Goal: Transaction & Acquisition: Purchase product/service

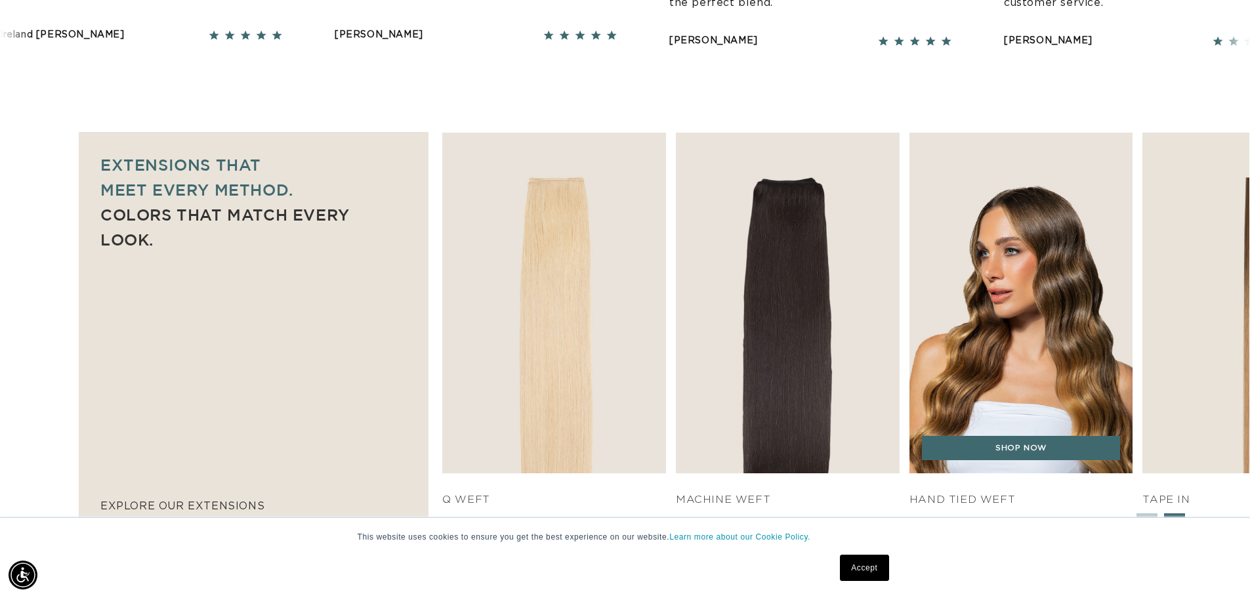
click at [995, 366] on img "3 / 7" at bounding box center [1021, 303] width 235 height 358
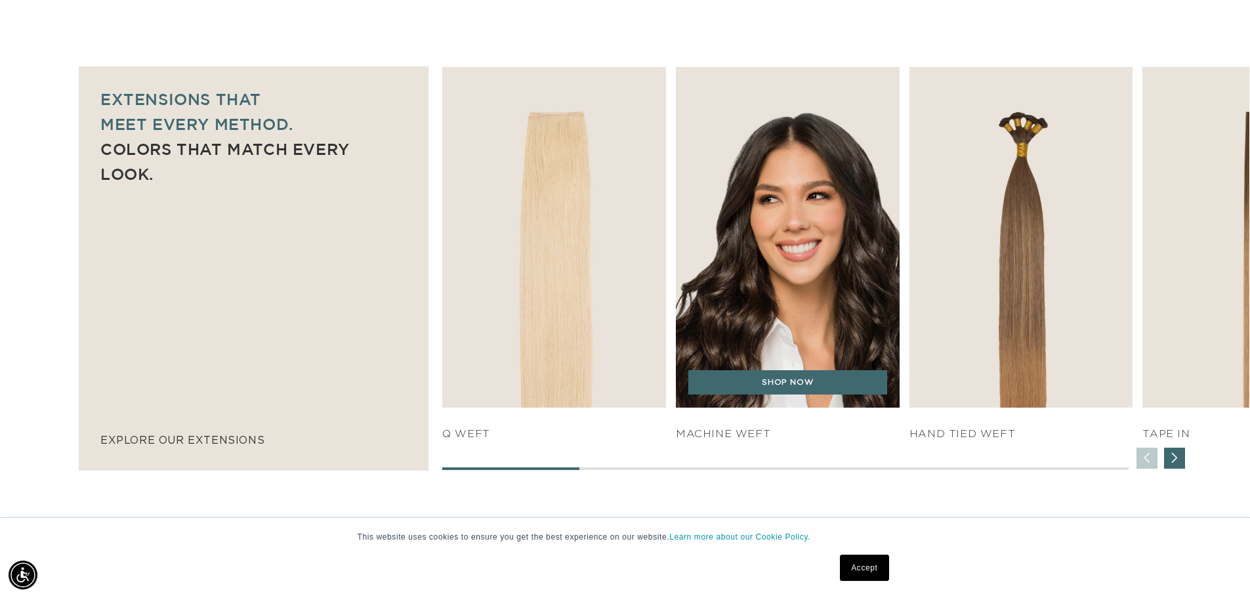
scroll to position [0, 1157]
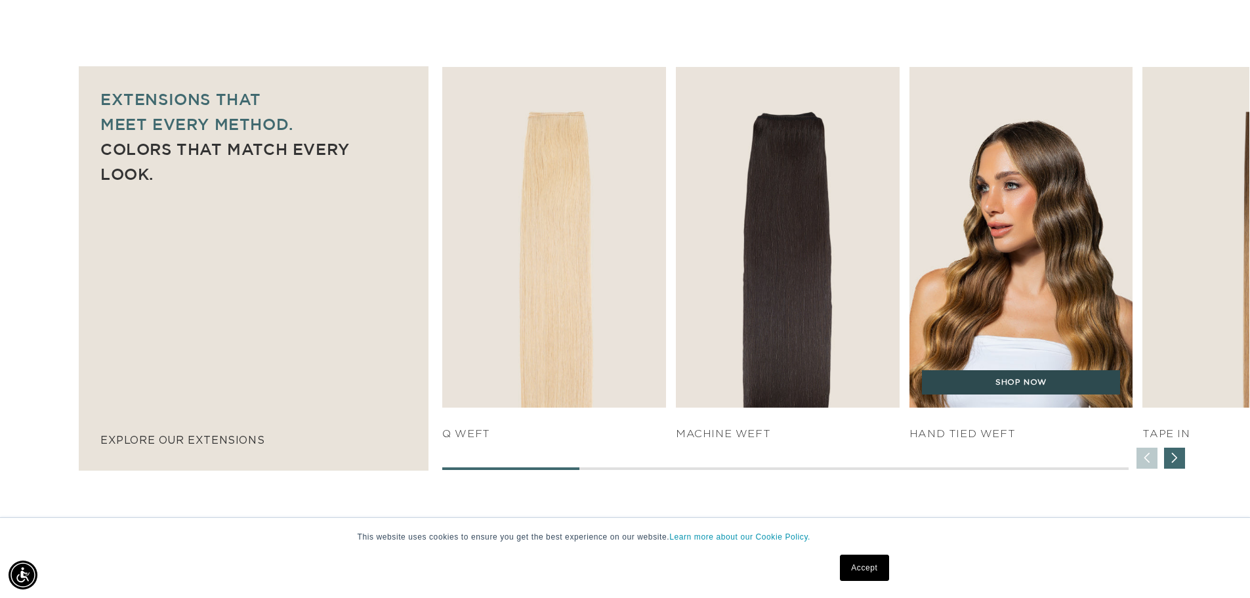
click at [1035, 390] on link "SHOP NOW" at bounding box center [1021, 382] width 199 height 25
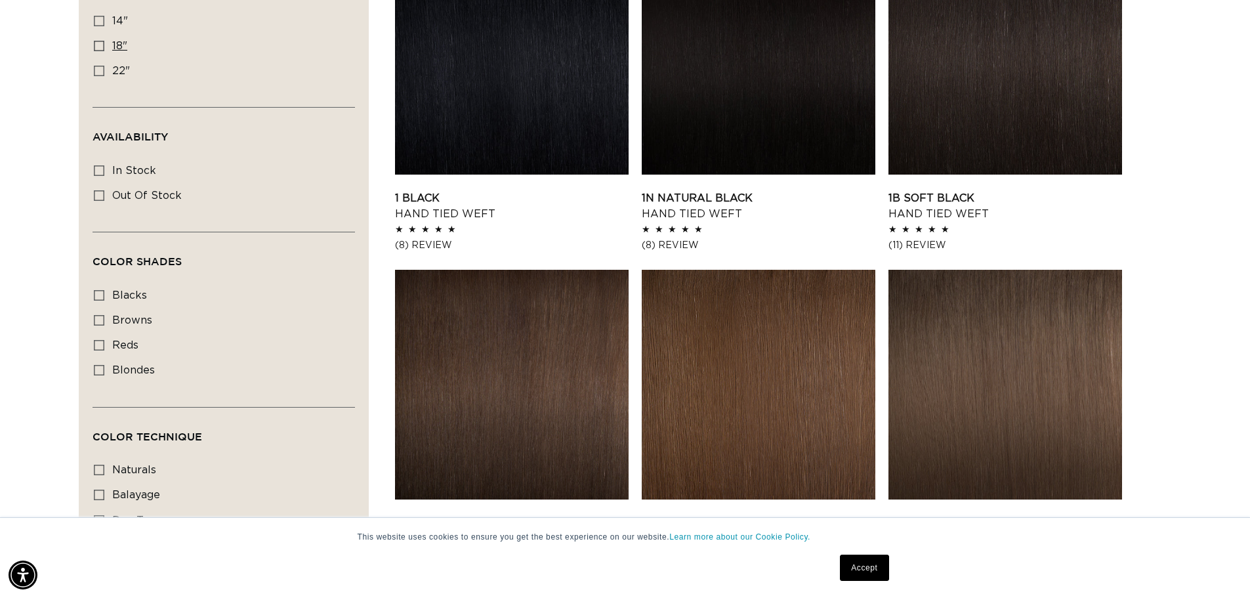
scroll to position [0, 1157]
click at [96, 47] on icon at bounding box center [99, 46] width 11 height 11
click at [96, 47] on input "18" 18" (35 products)" at bounding box center [99, 46] width 11 height 11
checkbox input "true"
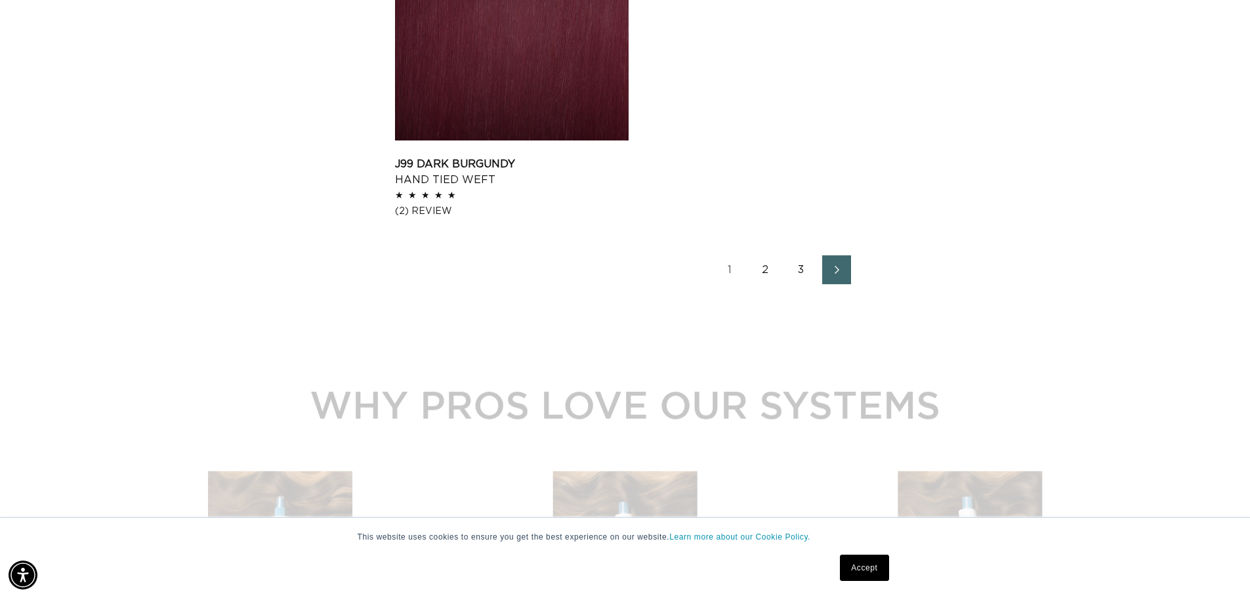
scroll to position [2190, 0]
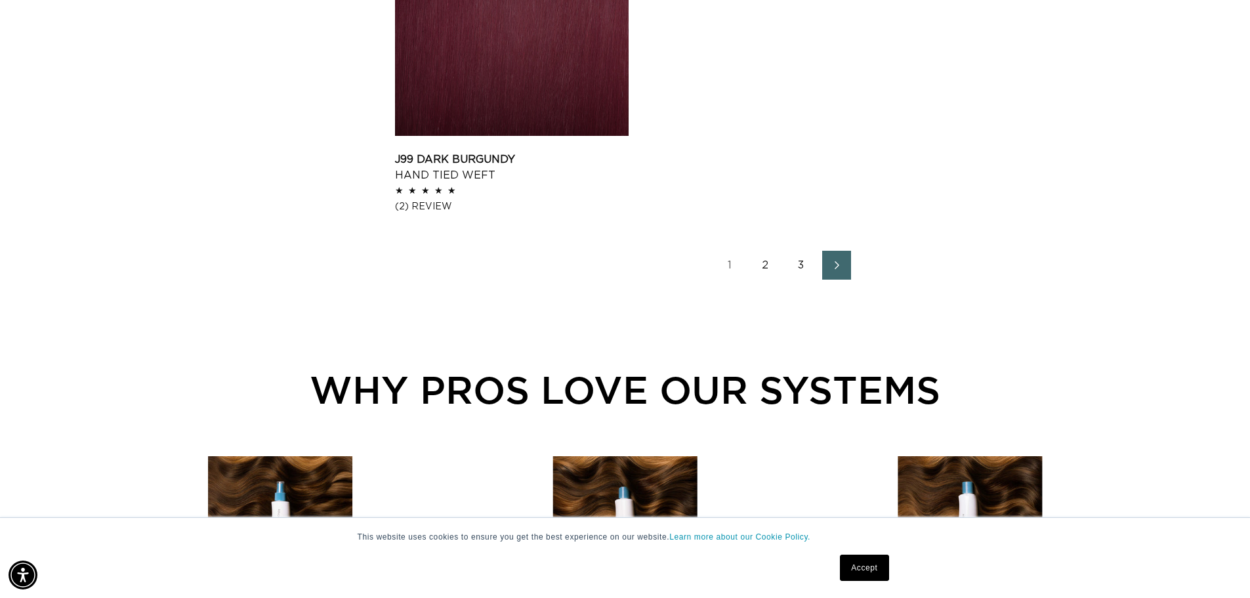
click at [767, 266] on link "2" at bounding box center [766, 265] width 29 height 29
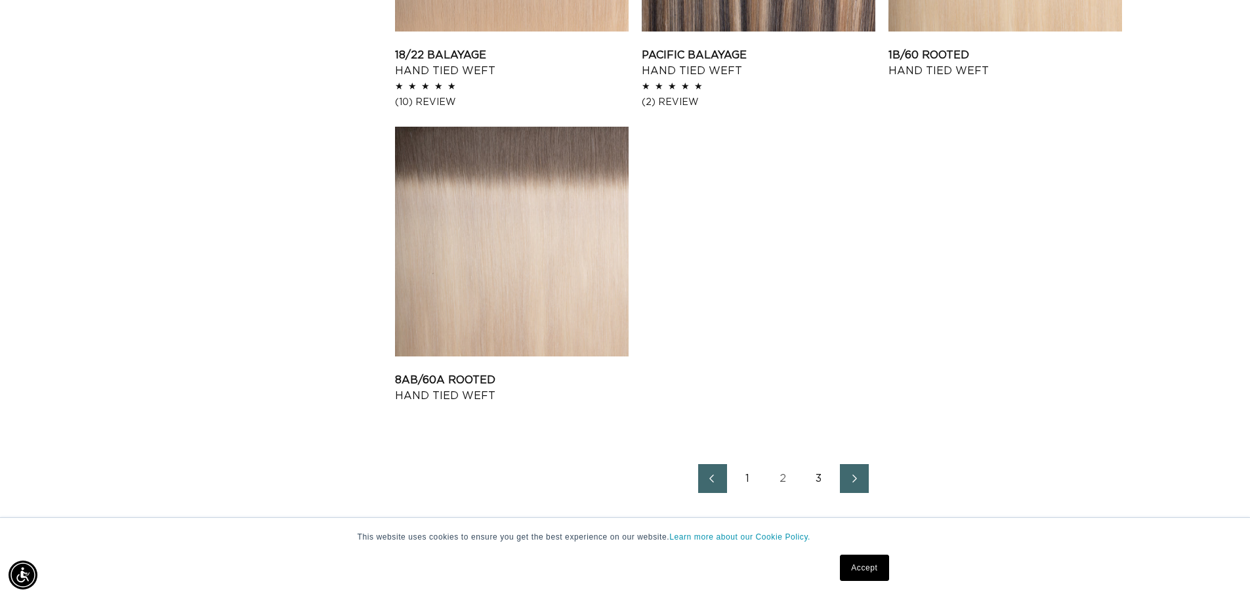
scroll to position [0, 2314]
click at [820, 478] on link "3" at bounding box center [819, 478] width 29 height 29
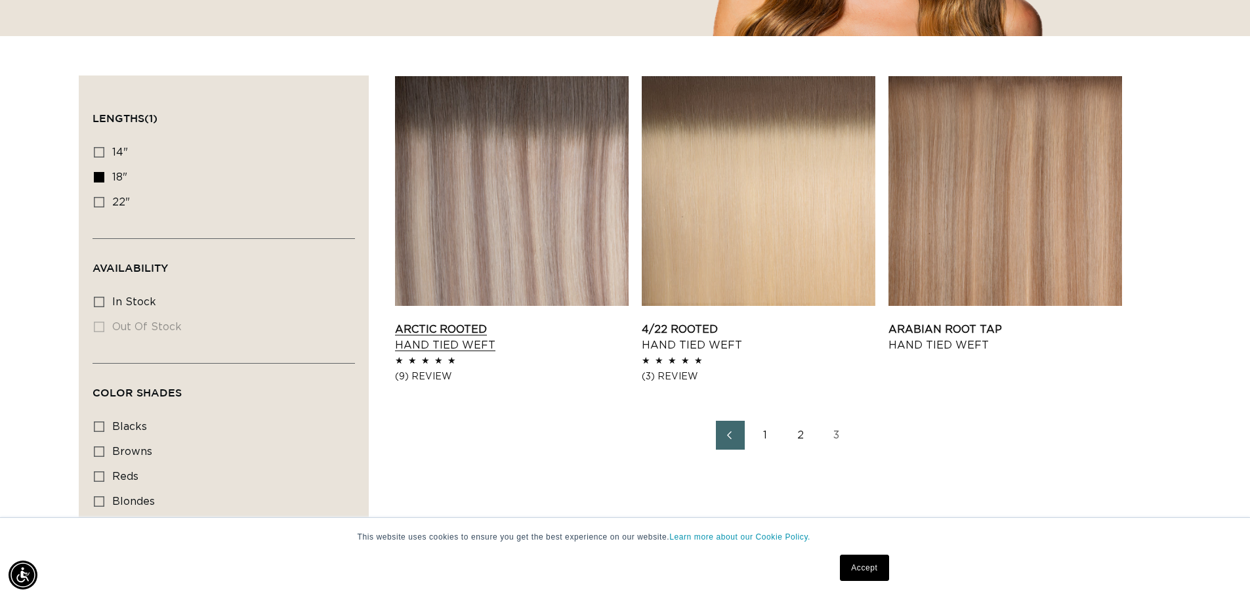
scroll to position [0, 1157]
click at [538, 322] on link "Arctic Rooted Hand Tied Weft" at bounding box center [512, 338] width 234 height 32
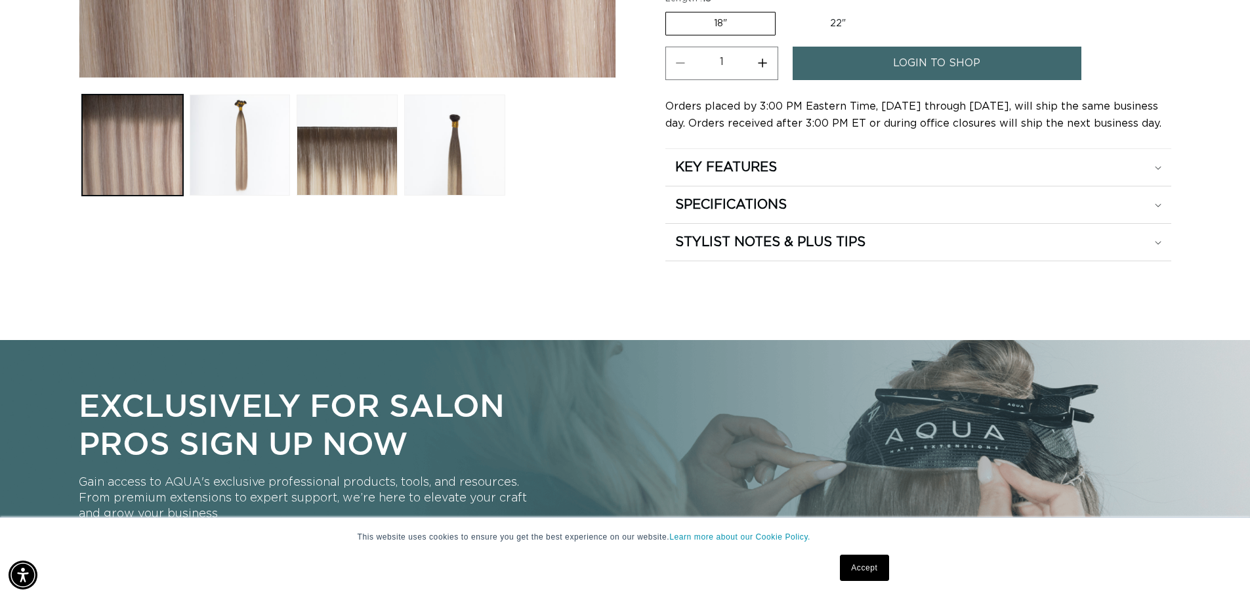
scroll to position [0, 2314]
